Goal: Task Accomplishment & Management: Manage account settings

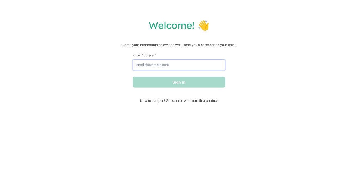
click at [213, 65] on input "Email Address *" at bounding box center [179, 64] width 92 height 11
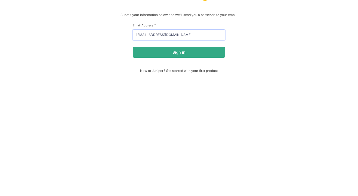
type input "[EMAIL_ADDRESS][DOMAIN_NAME]"
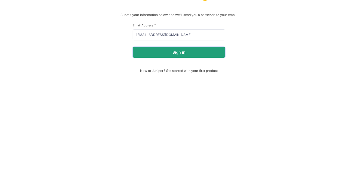
click at [210, 84] on button "Sign in" at bounding box center [179, 82] width 92 height 11
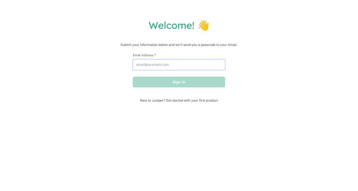
click at [207, 64] on input "Email Address *" at bounding box center [179, 64] width 92 height 11
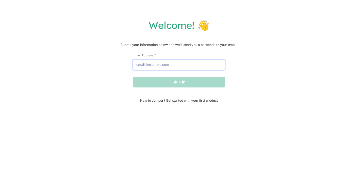
type input "kiki.naulls4188@gmail.com"
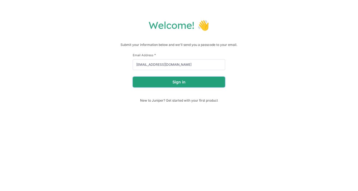
click at [204, 83] on button "Sign in" at bounding box center [179, 82] width 92 height 11
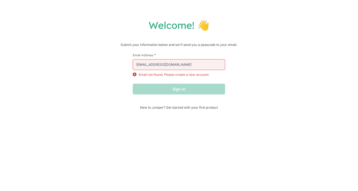
click at [197, 76] on p "Email not found. Please create a new account." at bounding box center [174, 74] width 71 height 5
